Goal: Information Seeking & Learning: Check status

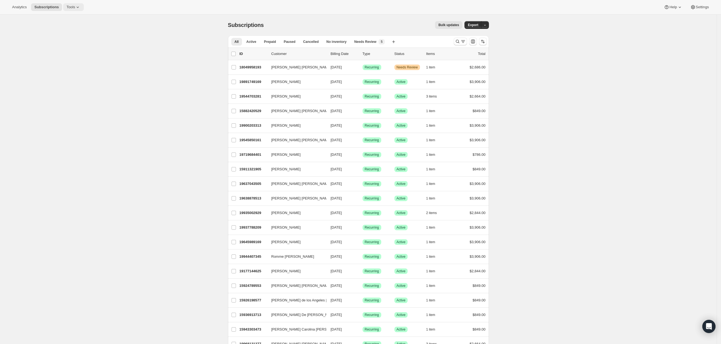
click at [75, 6] on icon at bounding box center [77, 6] width 5 height 5
click at [27, 7] on button "Analytics" at bounding box center [19, 7] width 21 height 8
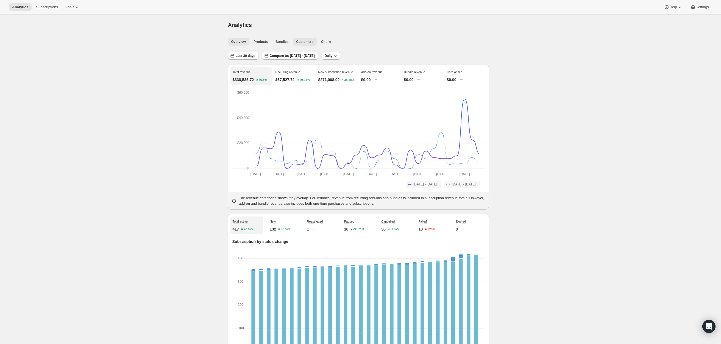
click at [303, 38] on button "Customers" at bounding box center [305, 42] width 24 height 8
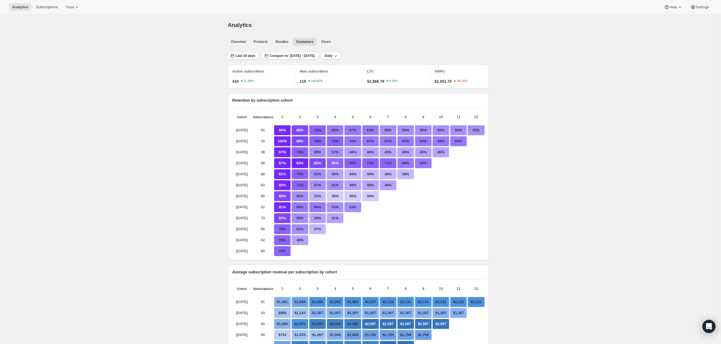
scroll to position [301, 0]
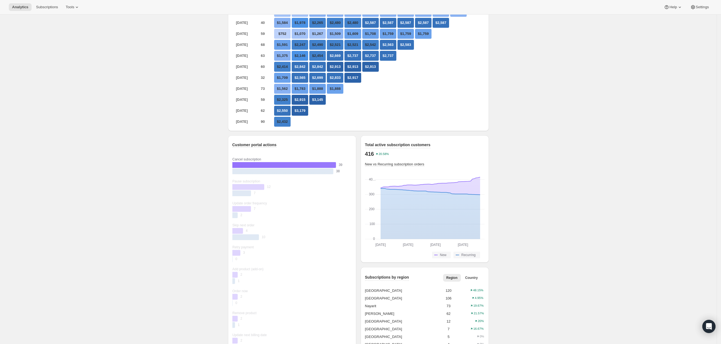
click at [306, 168] on rect "Current 39" at bounding box center [288, 165] width 113 height 6
click at [317, 168] on rect "Current 39" at bounding box center [288, 165] width 113 height 6
click at [341, 168] on rect "Current 39" at bounding box center [288, 165] width 113 height 6
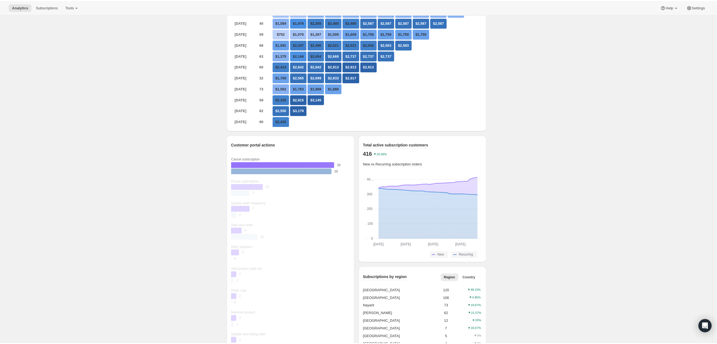
scroll to position [0, 0]
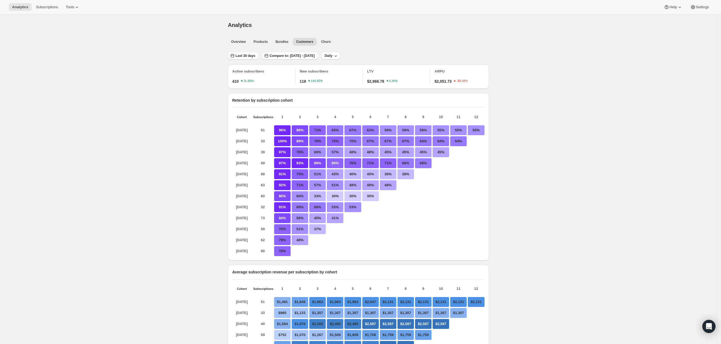
click at [251, 41] on ul "Overview Products Bundles Customers Churn More views" at bounding box center [357, 42] width 260 height 8
click at [340, 59] on button "Daily" at bounding box center [330, 56] width 19 height 8
click at [253, 54] on span "Last 30 days" at bounding box center [246, 56] width 20 height 4
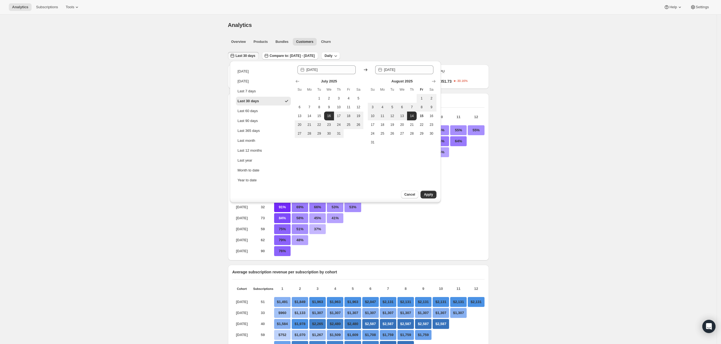
click at [253, 54] on span "Last 30 days" at bounding box center [246, 56] width 20 height 4
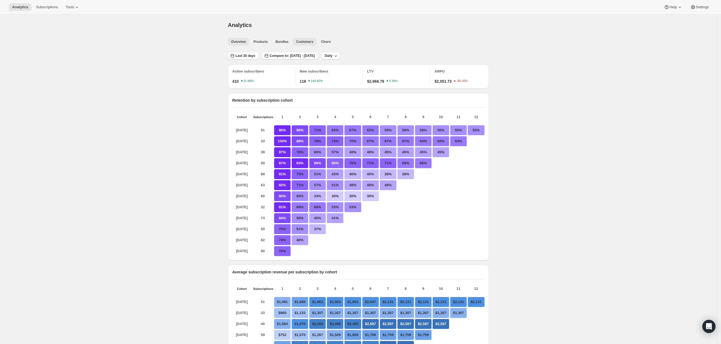
click at [246, 43] on span "Overview" at bounding box center [238, 42] width 15 height 4
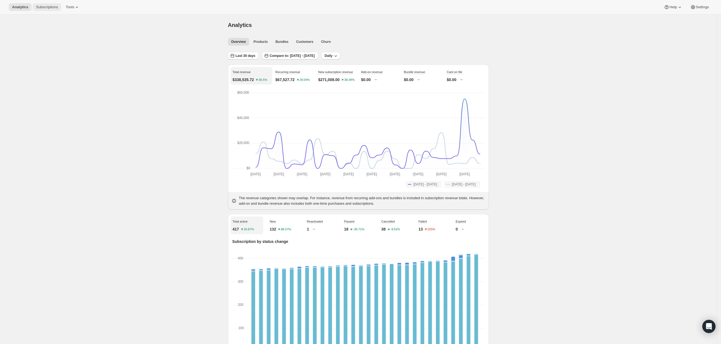
click at [41, 7] on span "Subscriptions" at bounding box center [47, 7] width 22 height 4
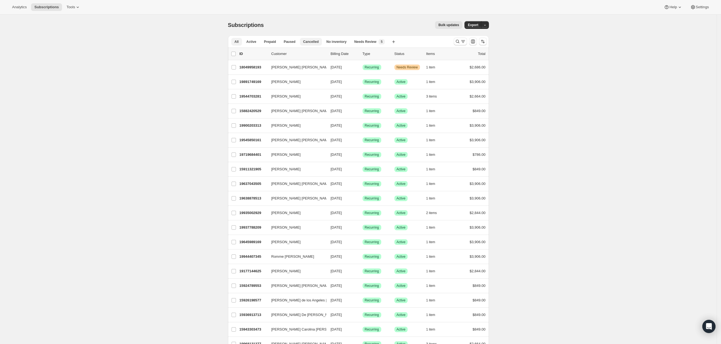
click at [315, 44] on span "Cancelled" at bounding box center [311, 42] width 16 height 4
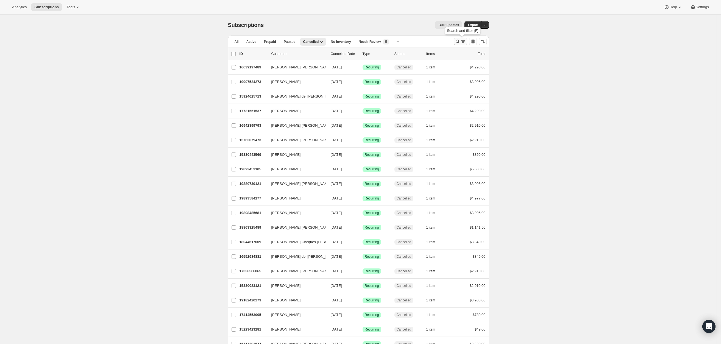
click at [466, 40] on icon "Search and filter results" at bounding box center [463, 41] width 5 height 5
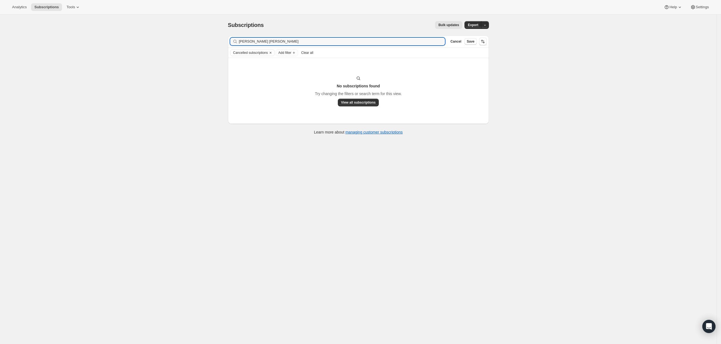
type input "Cano Aguilera, Griselda Esmilka"
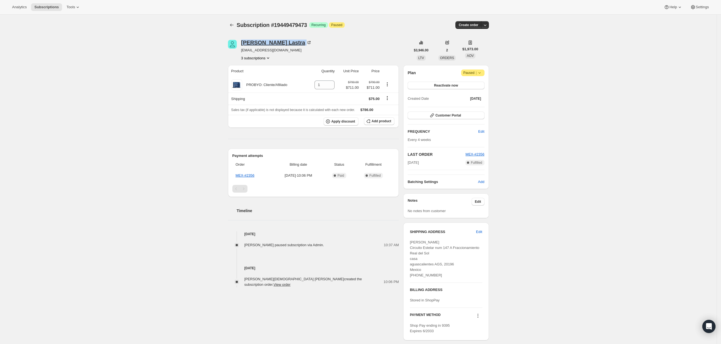
drag, startPoint x: 300, startPoint y: 45, endPoint x: 244, endPoint y: 43, distance: 55.3
click at [244, 43] on div "Maria De Jesus Lastra" at bounding box center [276, 42] width 71 height 5
click at [290, 246] on span "Marisol Alvarado paused subscription via Admin." at bounding box center [285, 245] width 80 height 4
click at [253, 176] on link "MEX-#2356" at bounding box center [245, 175] width 19 height 4
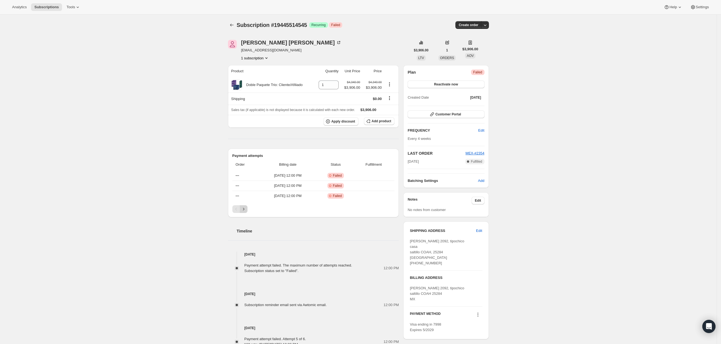
click at [245, 210] on icon "Next" at bounding box center [243, 208] width 5 height 5
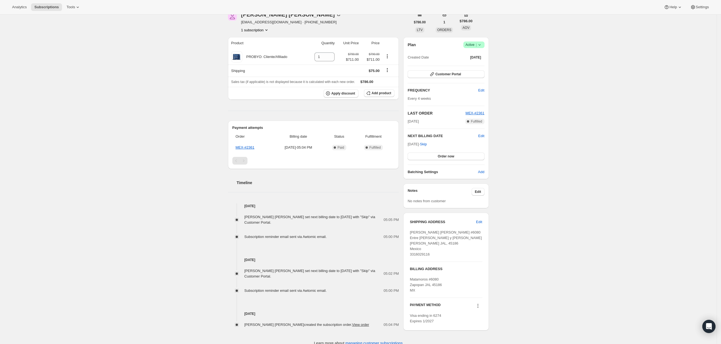
scroll to position [41, 0]
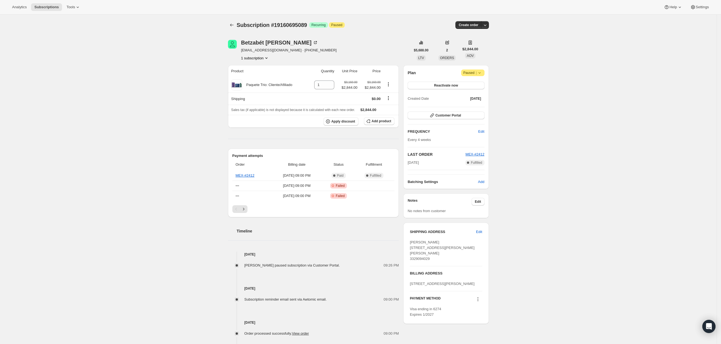
click at [244, 207] on icon "Next" at bounding box center [243, 208] width 5 height 5
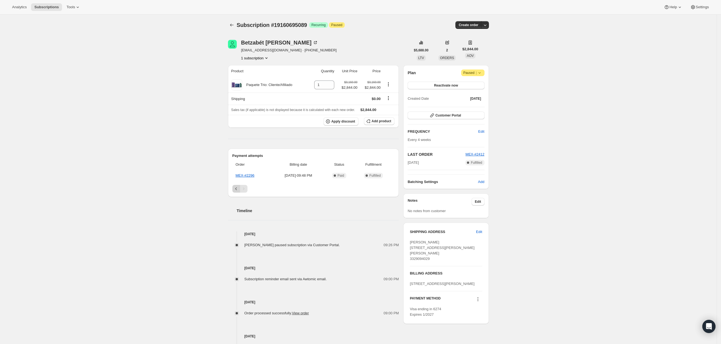
click at [235, 188] on icon "Previous" at bounding box center [236, 188] width 5 height 5
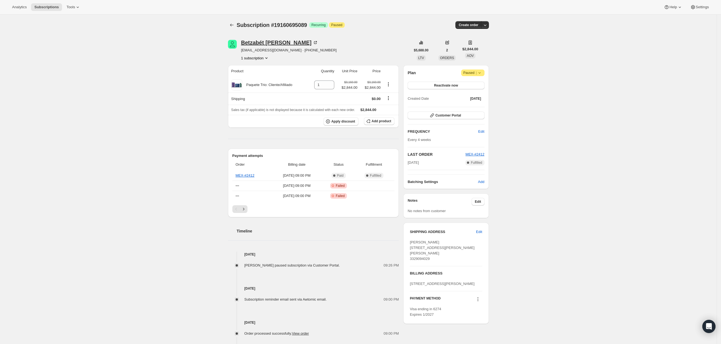
click at [283, 42] on div "Betzabét Rodríguez González" at bounding box center [279, 42] width 77 height 5
